Goal: Check status: Check status

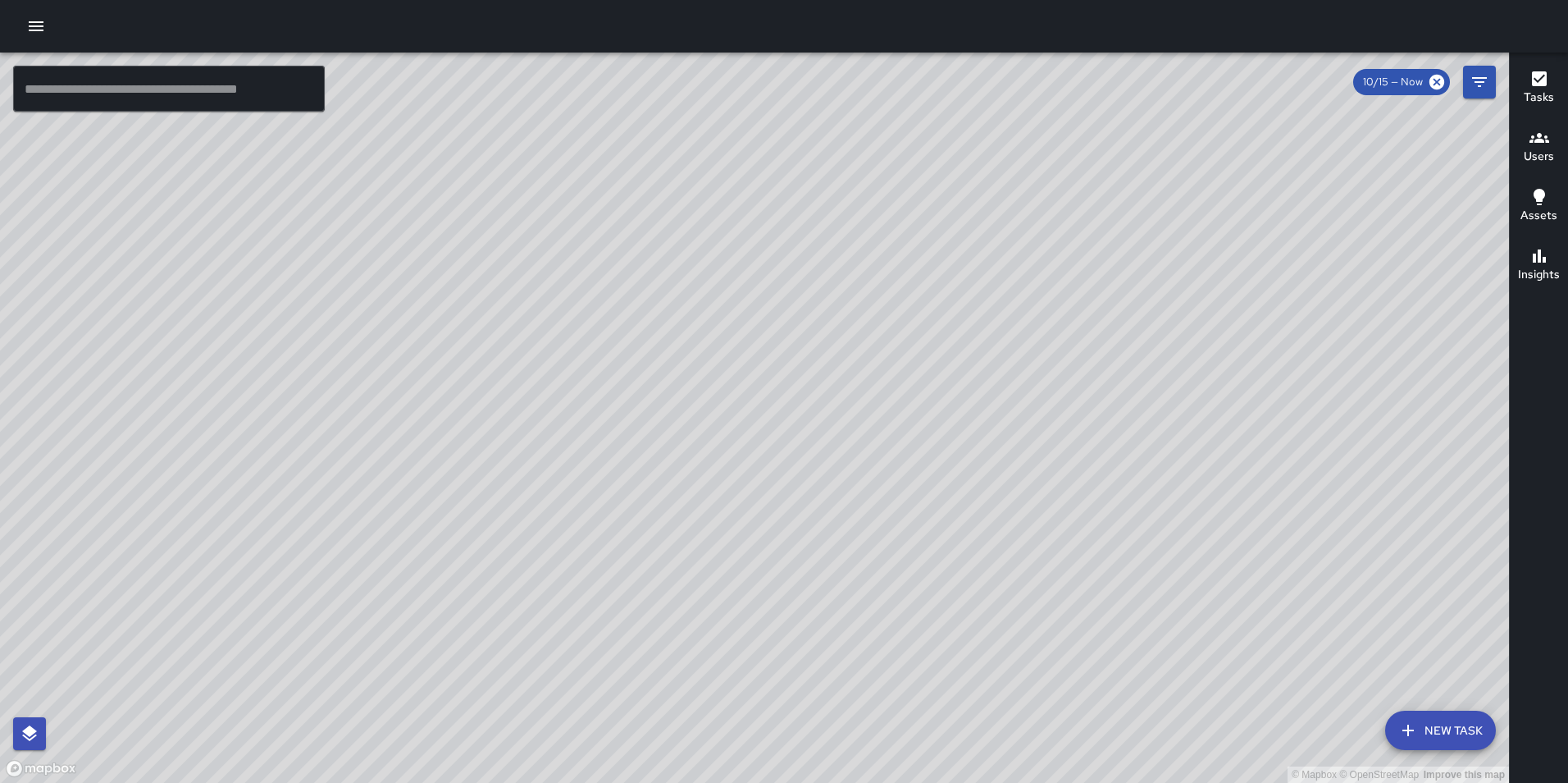
click at [27, 25] on icon "button" at bounding box center [36, 26] width 20 height 20
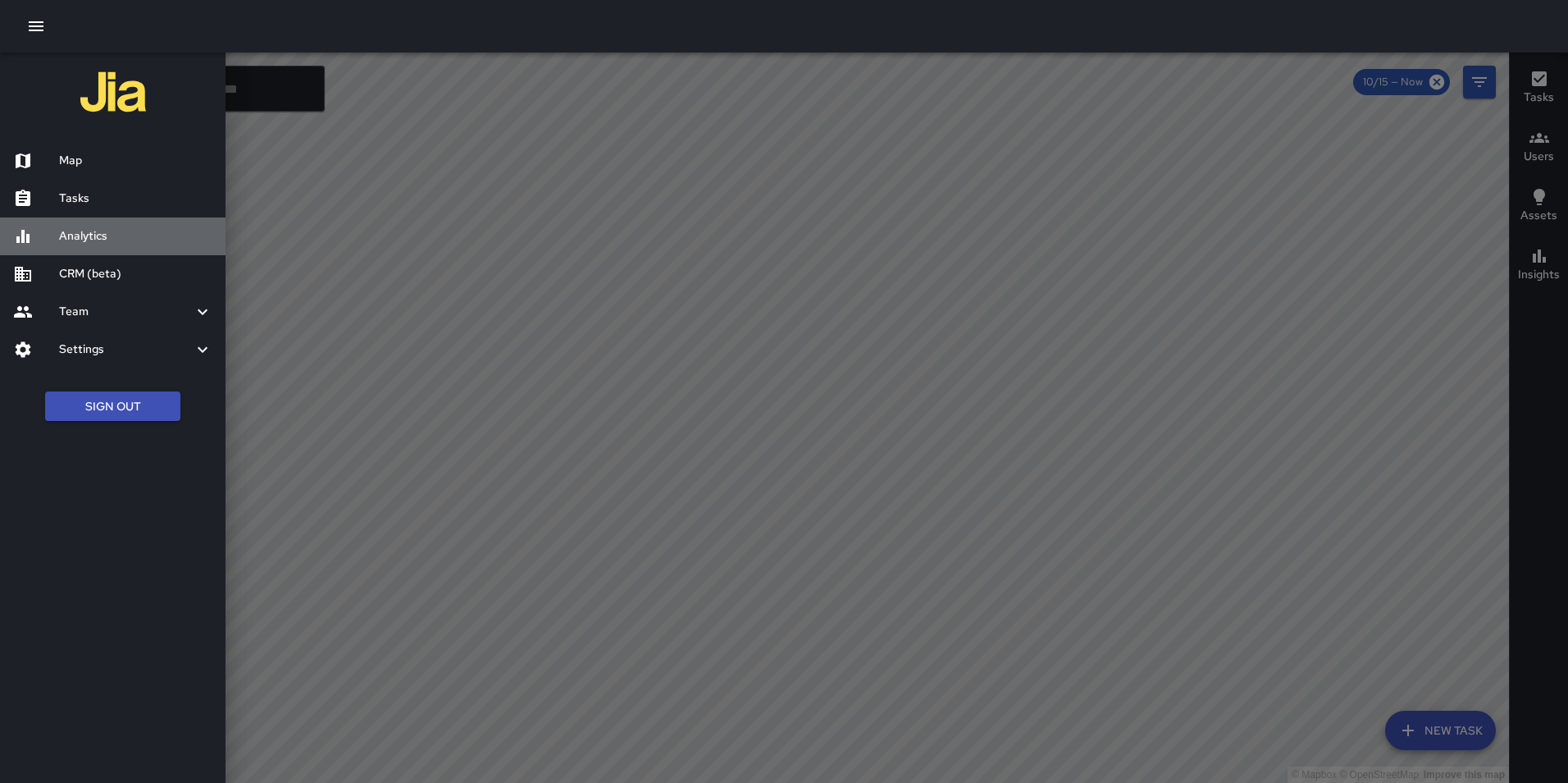
click at [90, 225] on div "Analytics" at bounding box center [112, 236] width 225 height 37
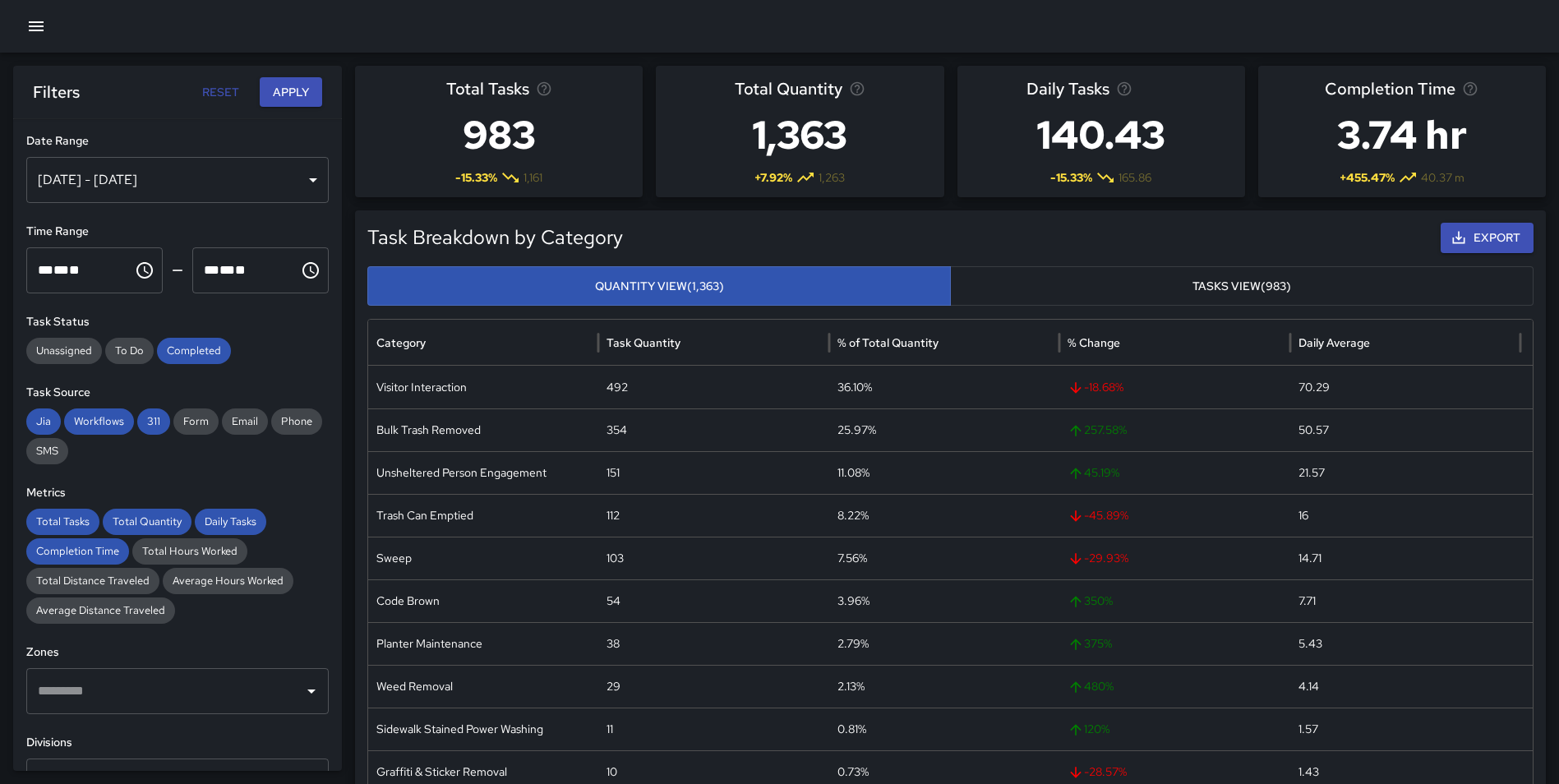
click at [271, 170] on div "[DATE] - [DATE]" at bounding box center [177, 180] width 303 height 46
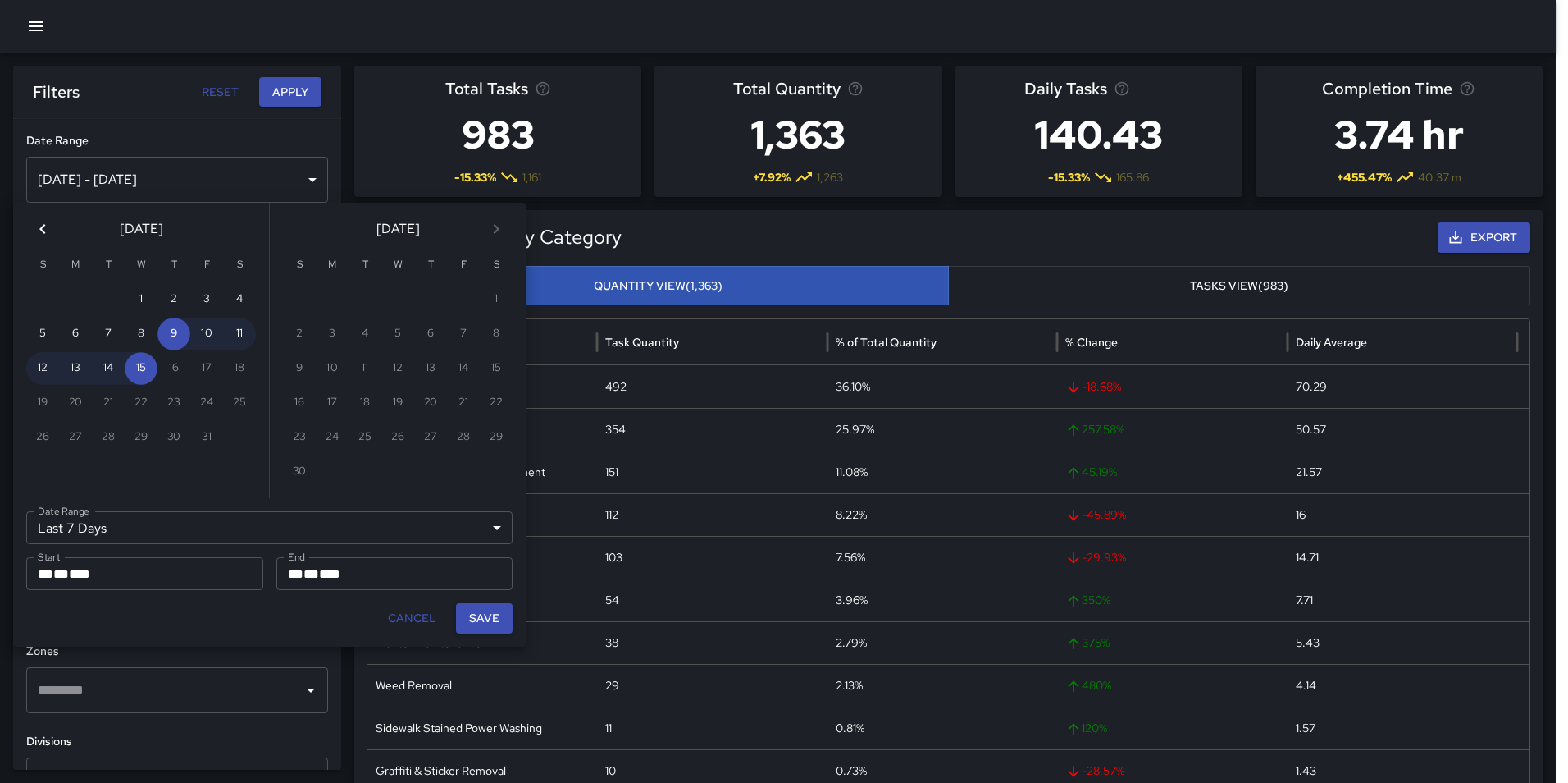
click at [36, 224] on icon "Previous month" at bounding box center [42, 228] width 20 height 20
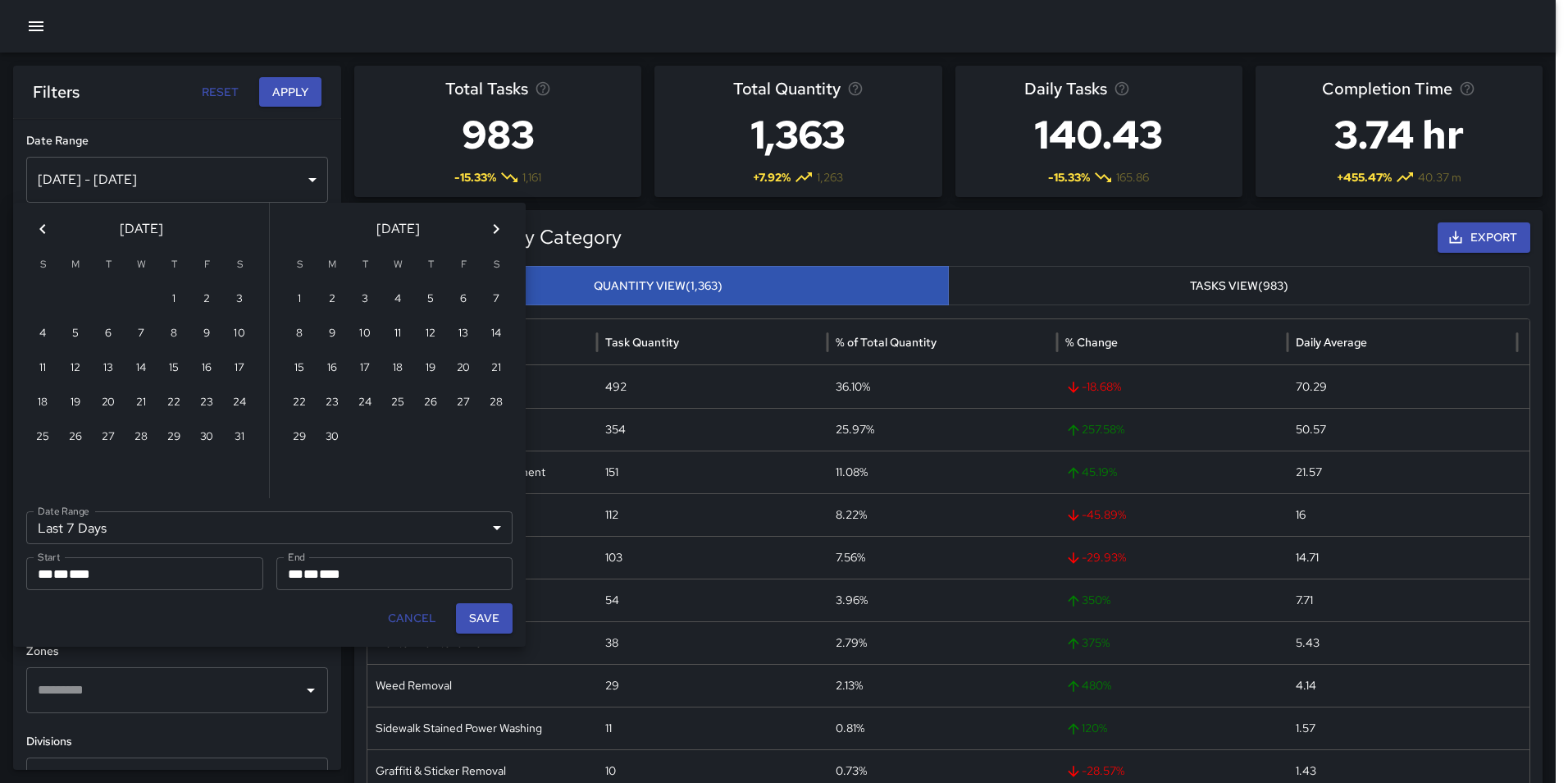
click at [36, 224] on icon "Previous month" at bounding box center [42, 228] width 20 height 20
click at [136, 291] on button "1" at bounding box center [140, 299] width 33 height 33
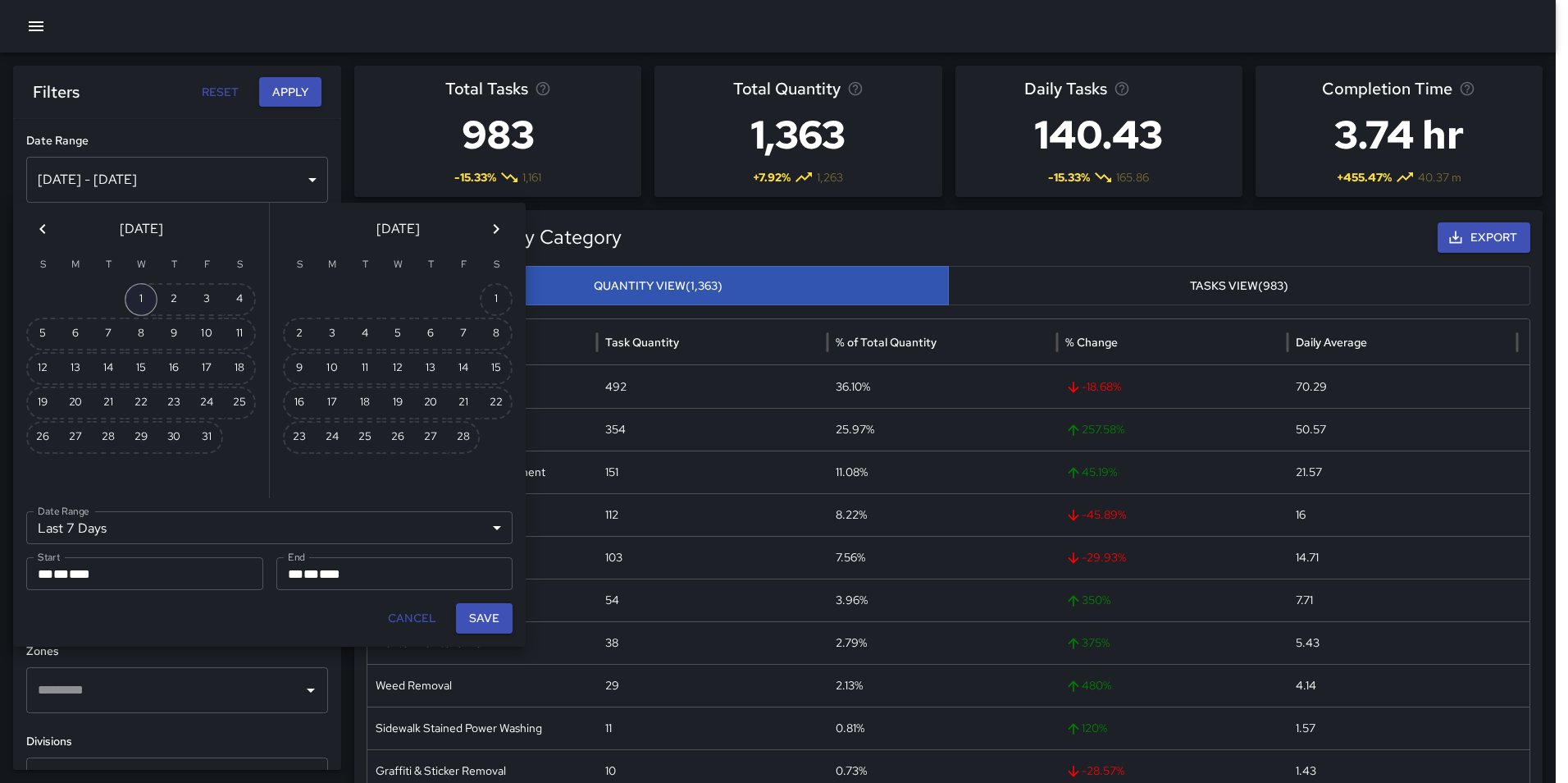
type input "******"
type input "**********"
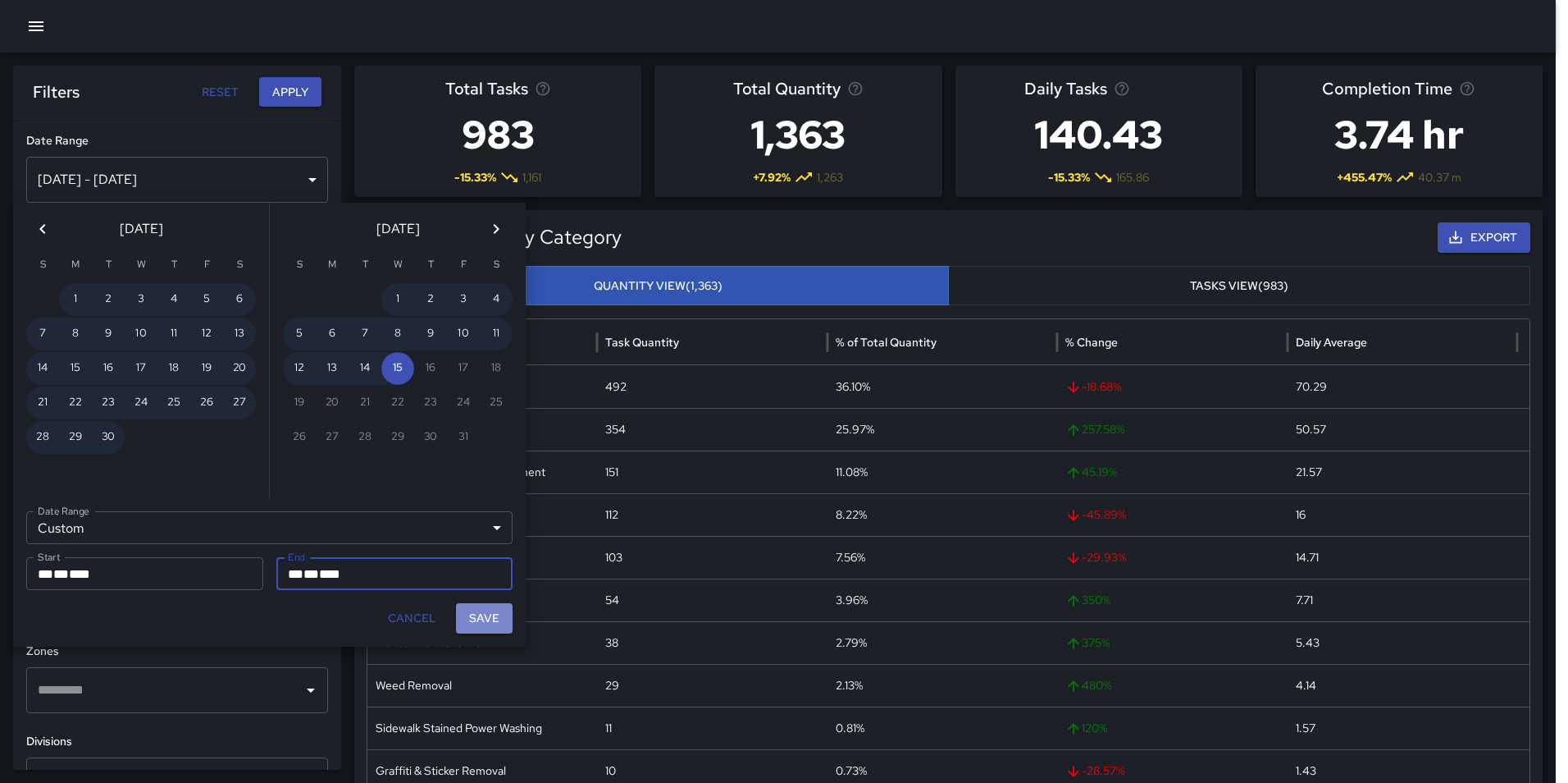
click at [474, 615] on button "Save" at bounding box center [484, 618] width 57 height 30
type input "**********"
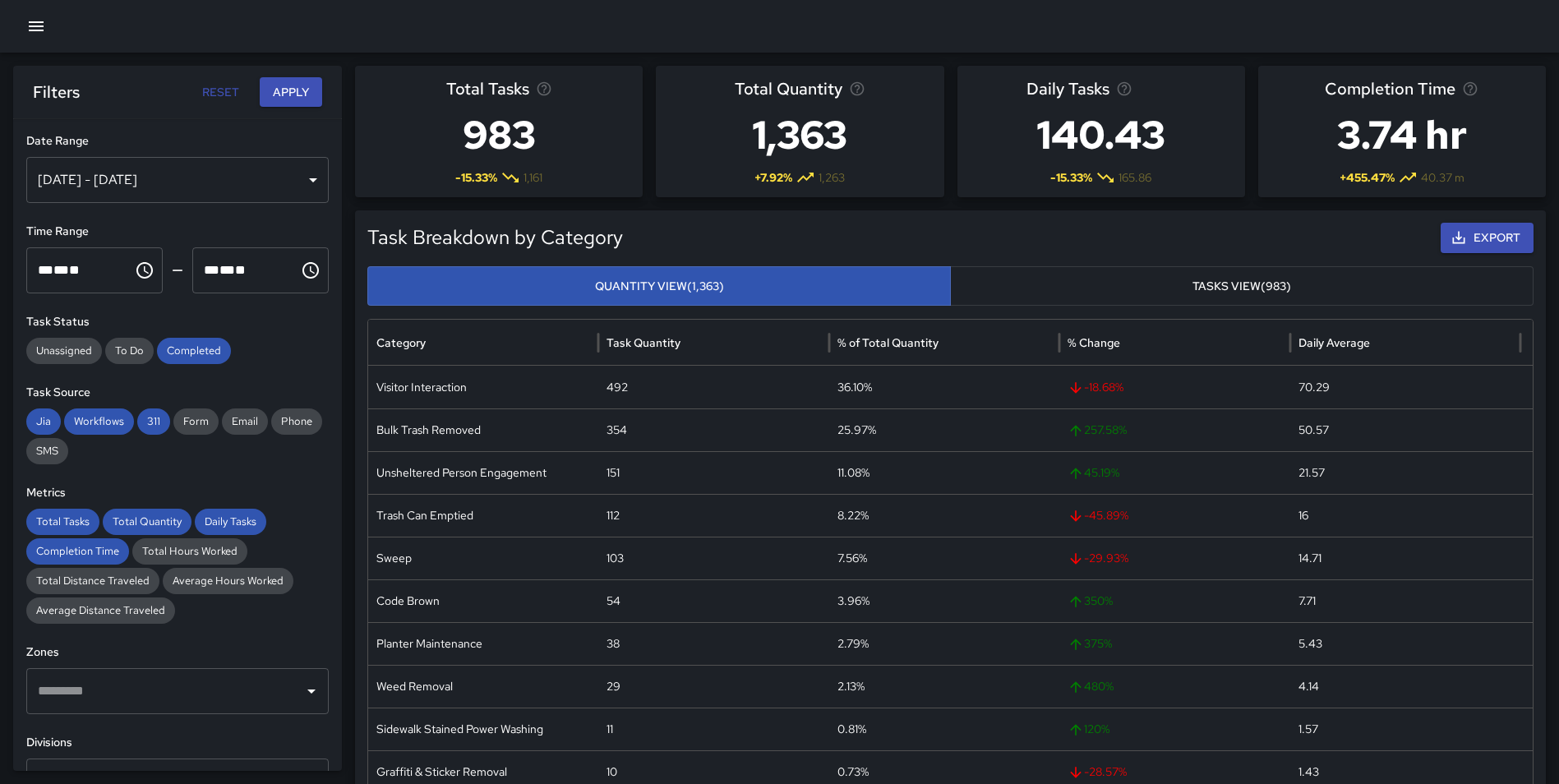
click at [295, 97] on button "Apply" at bounding box center [290, 92] width 63 height 30
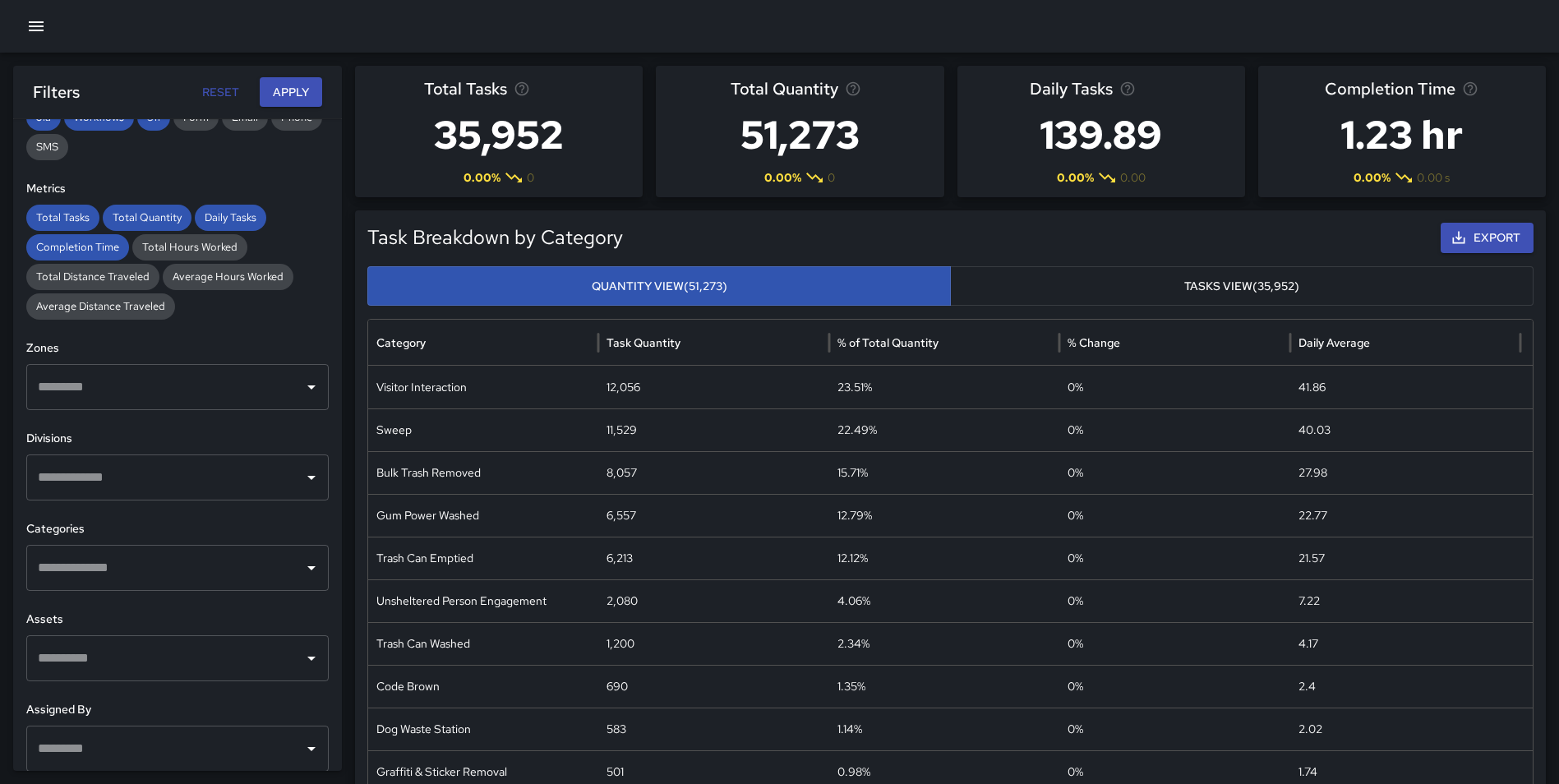
scroll to position [329, 0]
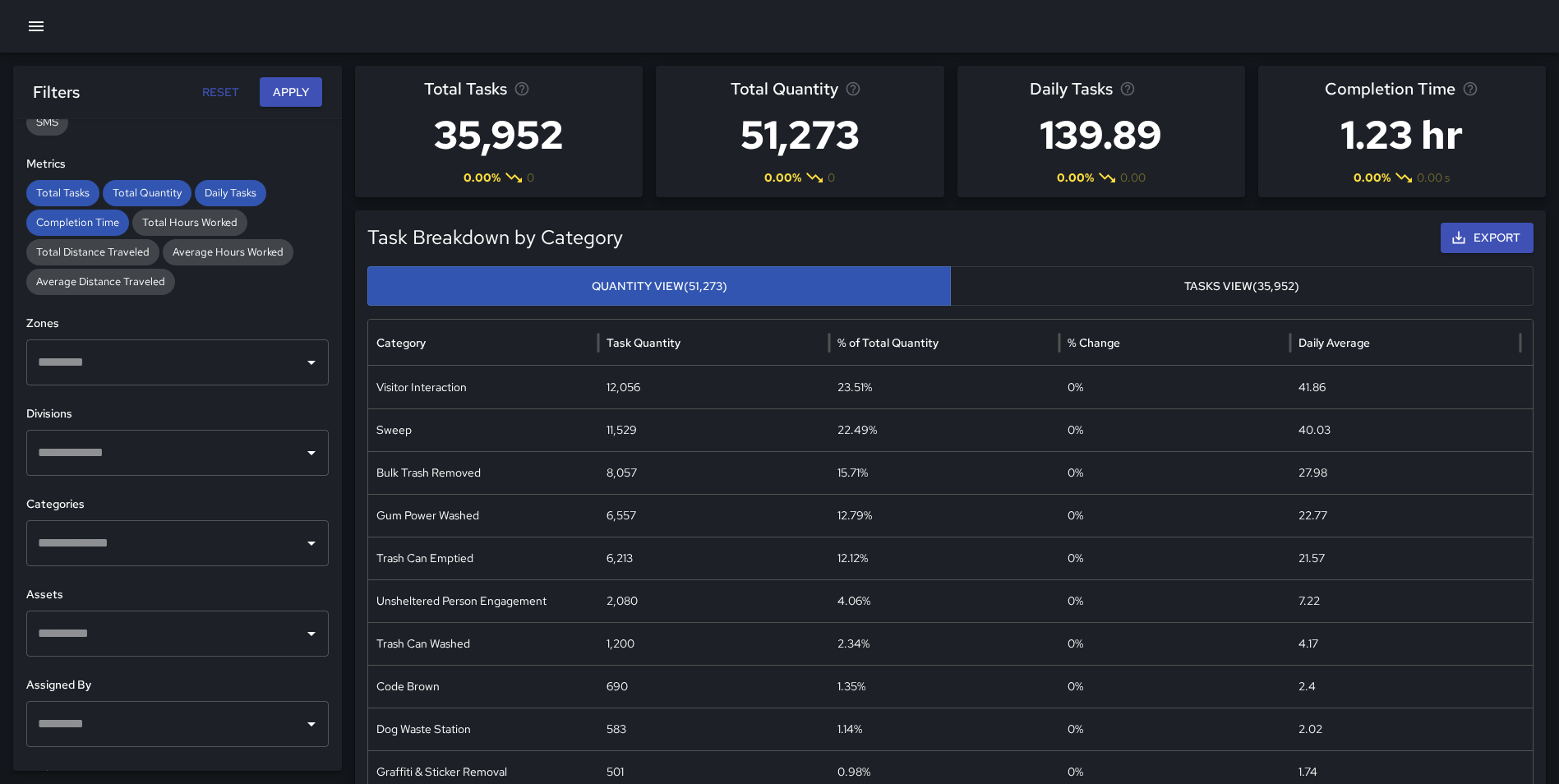
click at [276, 543] on input "text" at bounding box center [165, 542] width 263 height 31
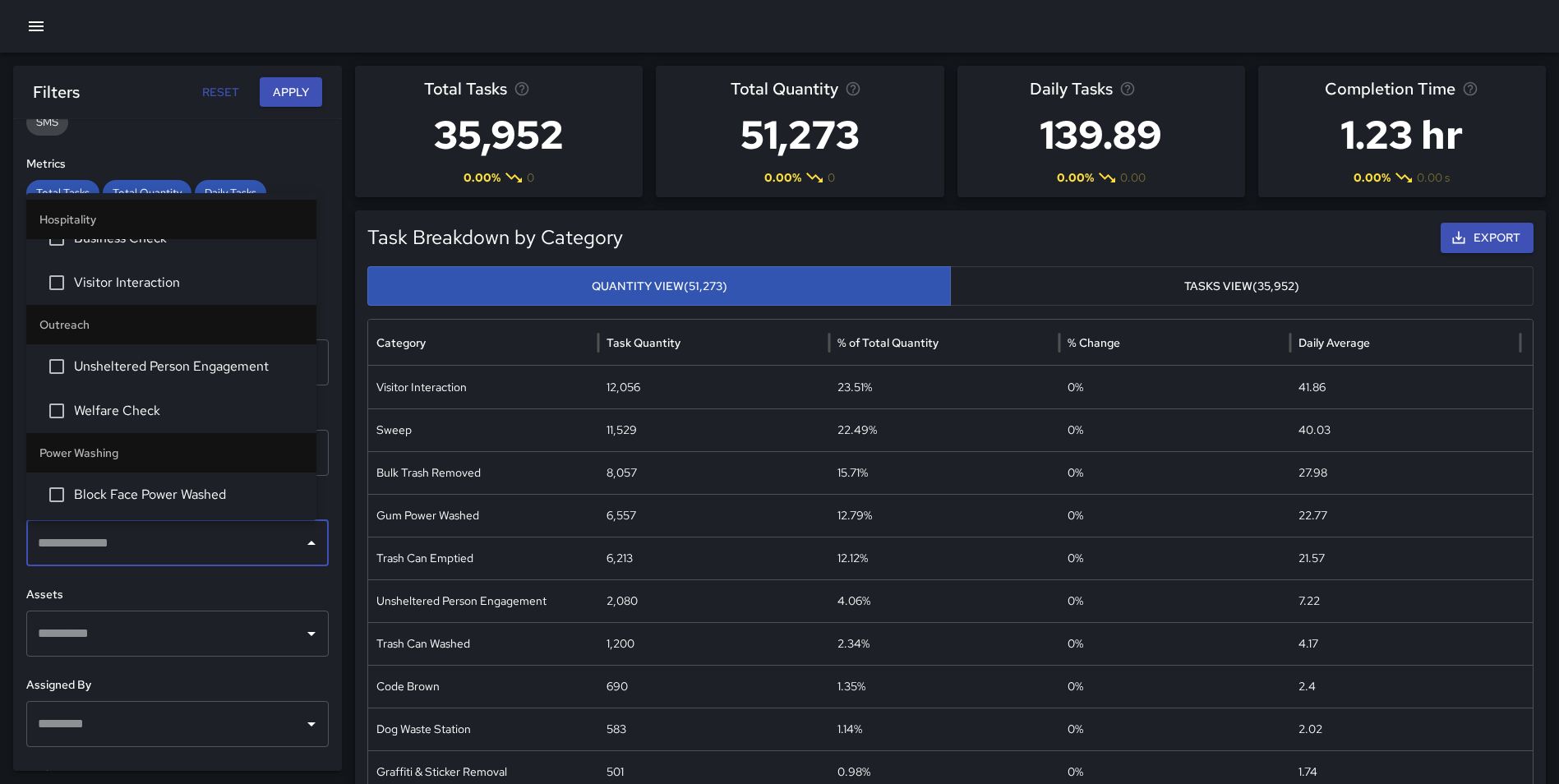
scroll to position [1013, 0]
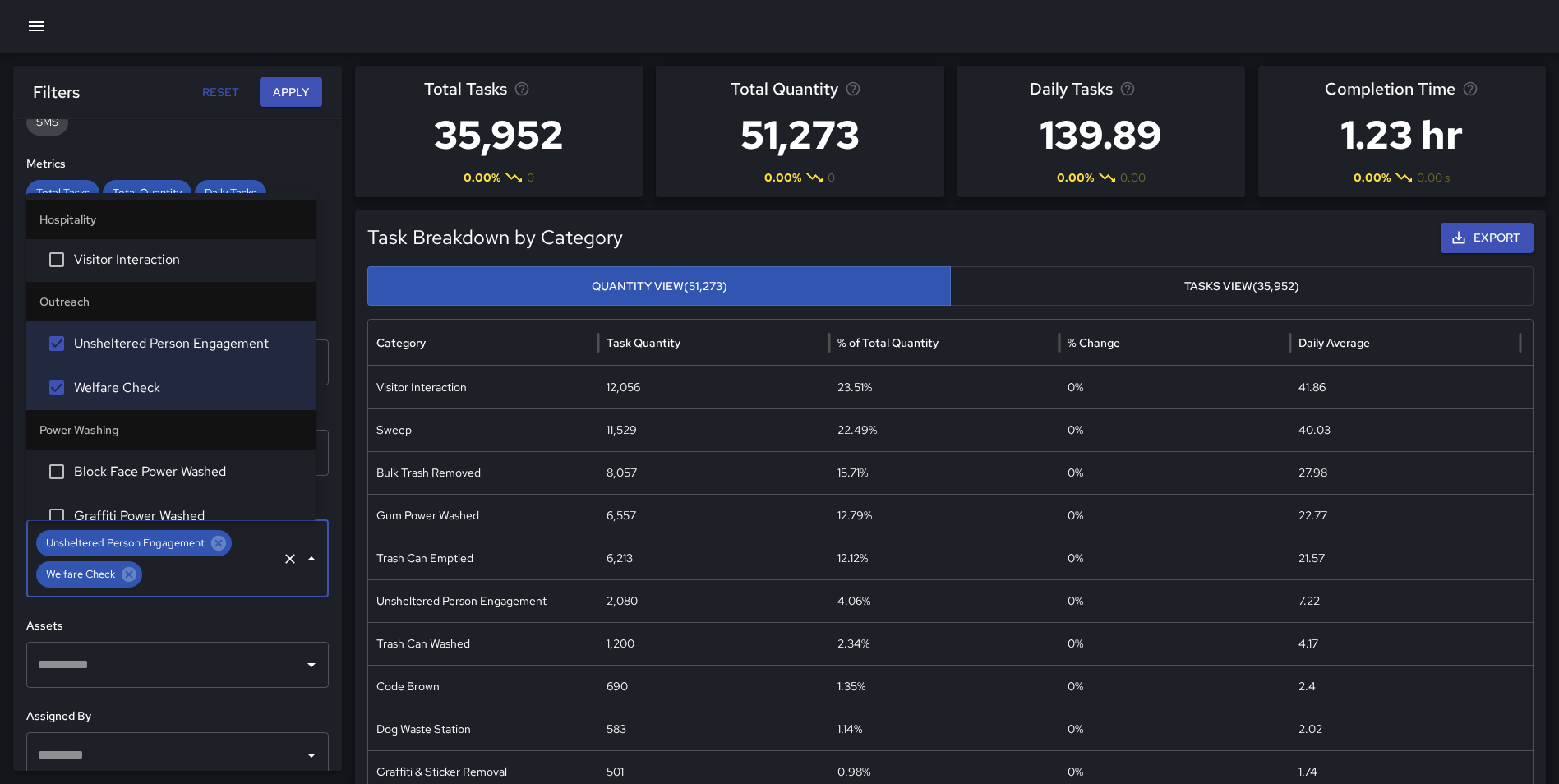
click at [278, 81] on button "Apply" at bounding box center [290, 92] width 63 height 30
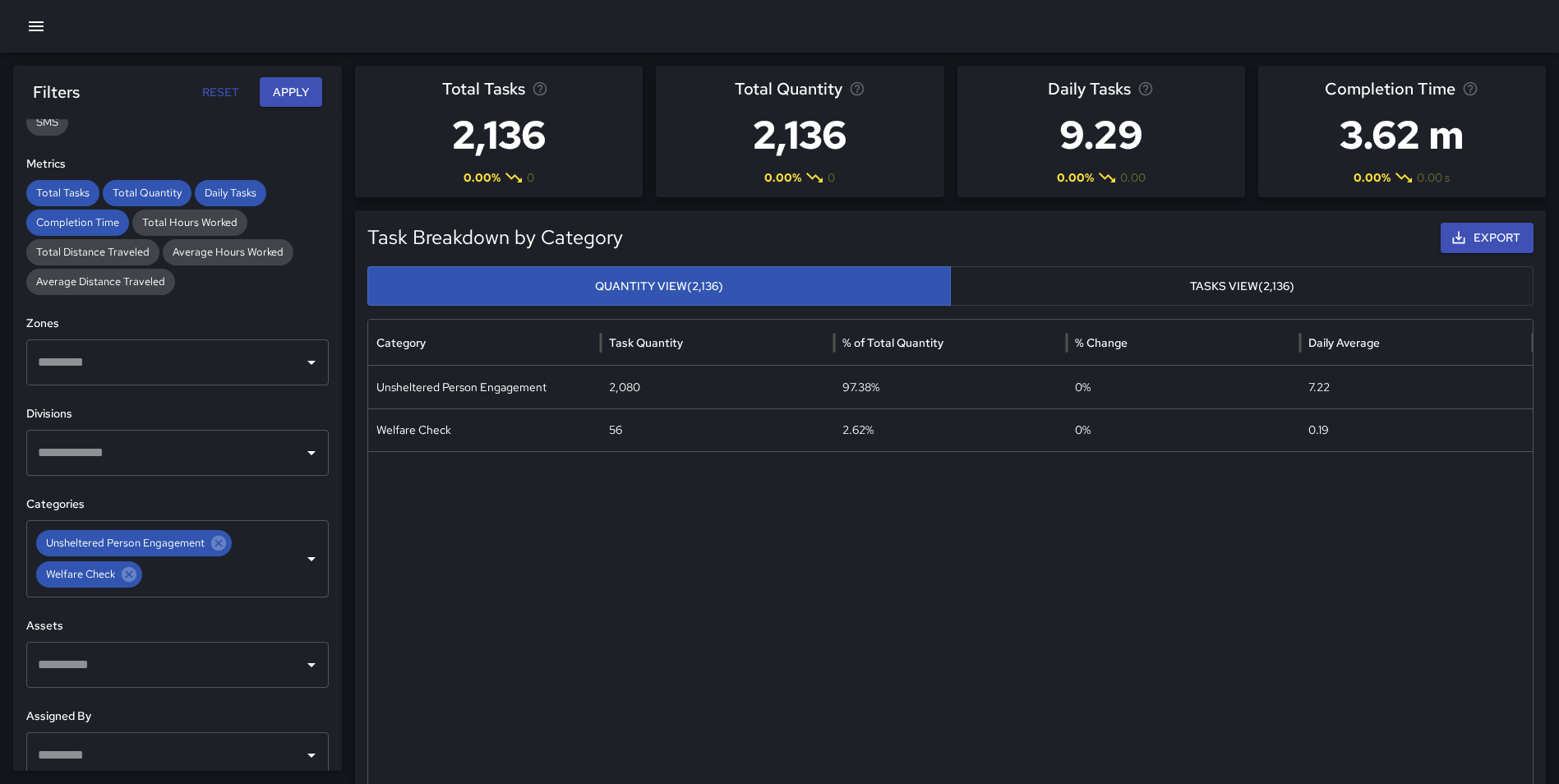
scroll to position [82, 0]
